Goal: Task Accomplishment & Management: Manage account settings

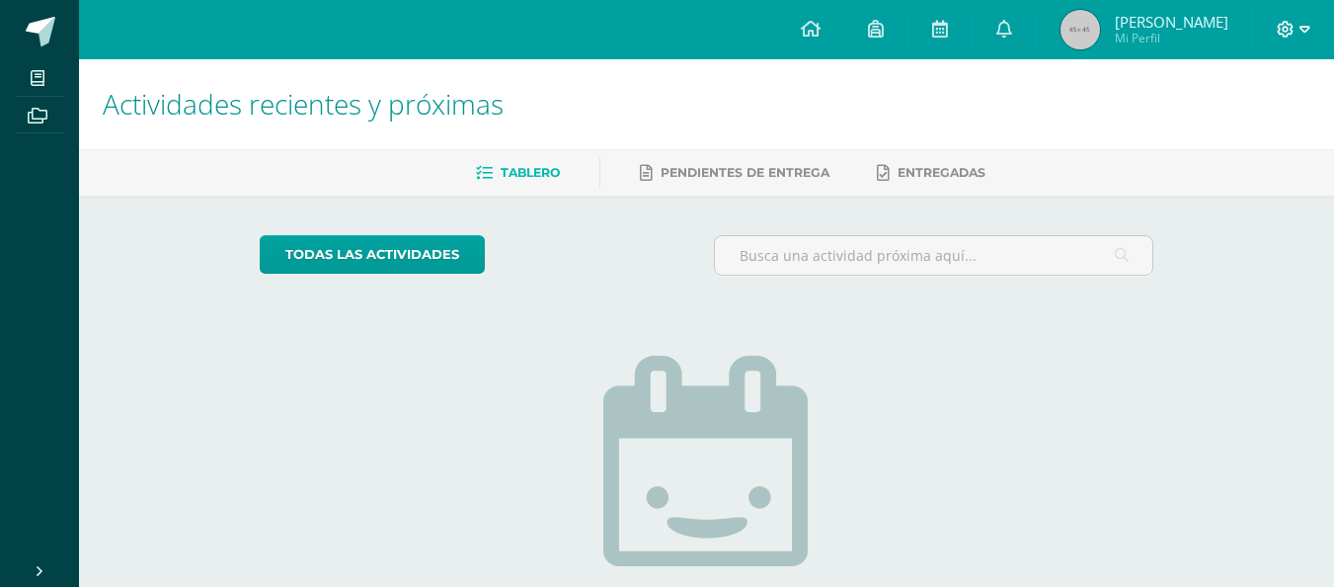
click at [1294, 37] on icon at bounding box center [1286, 30] width 18 height 18
click at [1253, 138] on span "Cerrar sesión" at bounding box center [1242, 133] width 89 height 19
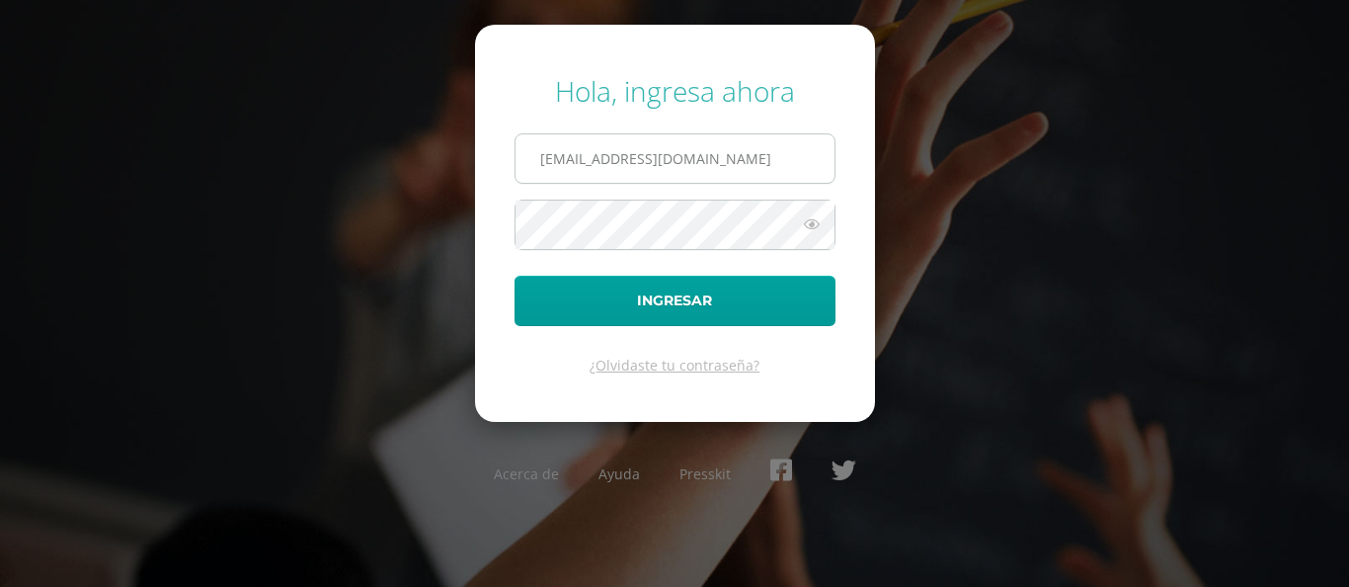
click at [709, 160] on input "2021069@laestrella.edu.gt" at bounding box center [675, 158] width 319 height 48
type input "2"
click at [434, 292] on div "Hola, ingresa ahora Ingresar ¿Olvidaste tu contraseña? Acerca de Ayuda Presskit" at bounding box center [675, 293] width 1274 height 474
